Goal: Understand process/instructions: Learn how to perform a task or action

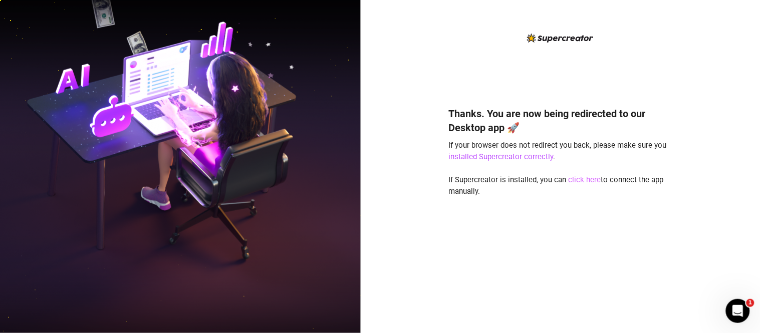
click at [577, 178] on link "click here" at bounding box center [585, 179] width 33 height 9
click at [580, 180] on link "click here" at bounding box center [585, 179] width 33 height 9
click at [584, 175] on link "click here" at bounding box center [585, 179] width 33 height 9
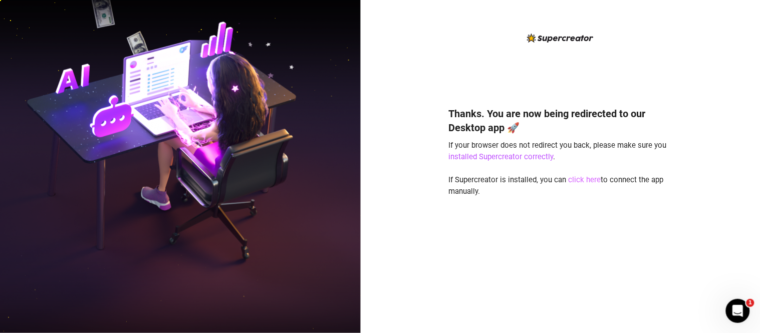
click at [583, 178] on link "click here" at bounding box center [585, 179] width 33 height 9
click at [582, 234] on div "Thanks. You are now being redirected to our Desktop app 🚀 If your browser does …" at bounding box center [560, 205] width 223 height 224
click at [592, 181] on link "click here" at bounding box center [585, 179] width 33 height 9
